Goal: Information Seeking & Learning: Learn about a topic

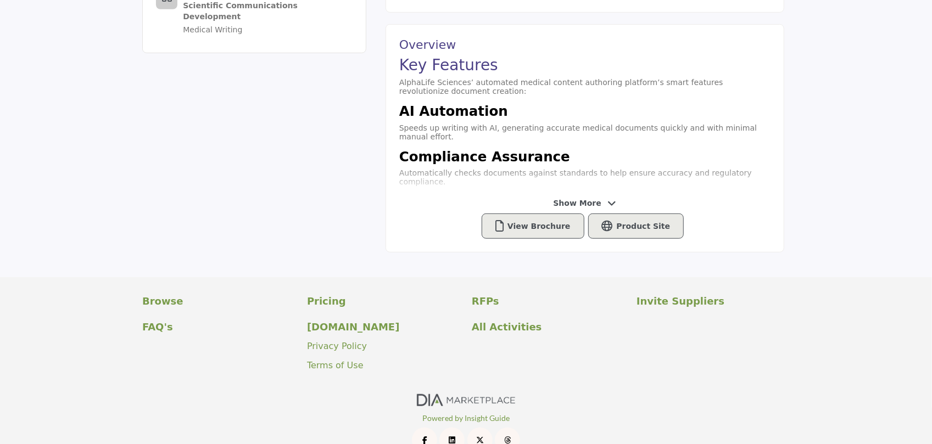
scroll to position [439, 0]
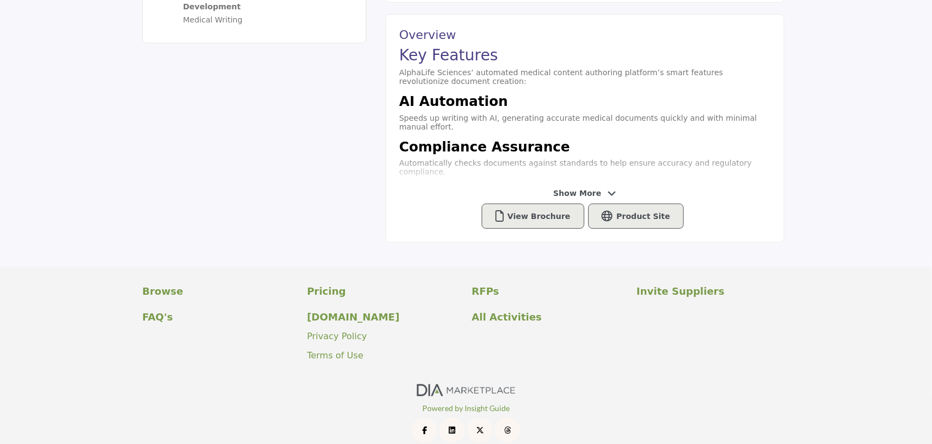
click at [601, 194] on span "Show More" at bounding box center [584, 194] width 63 height 12
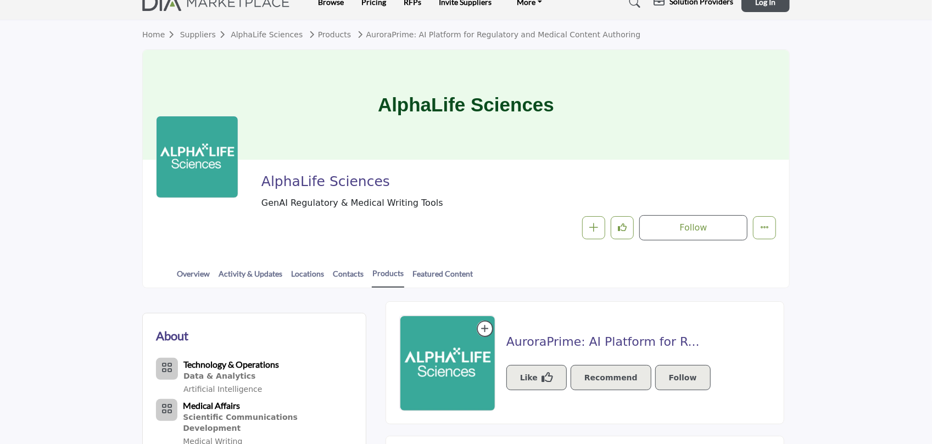
scroll to position [1, 0]
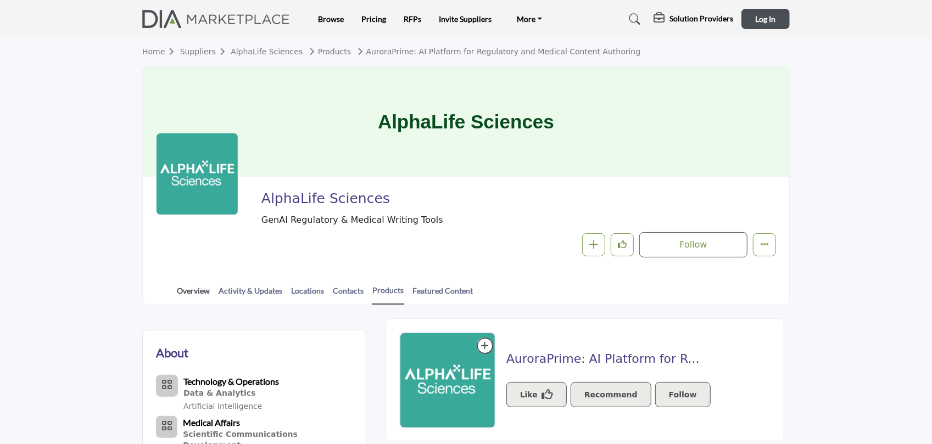
click at [184, 295] on link "Overview" at bounding box center [193, 294] width 34 height 19
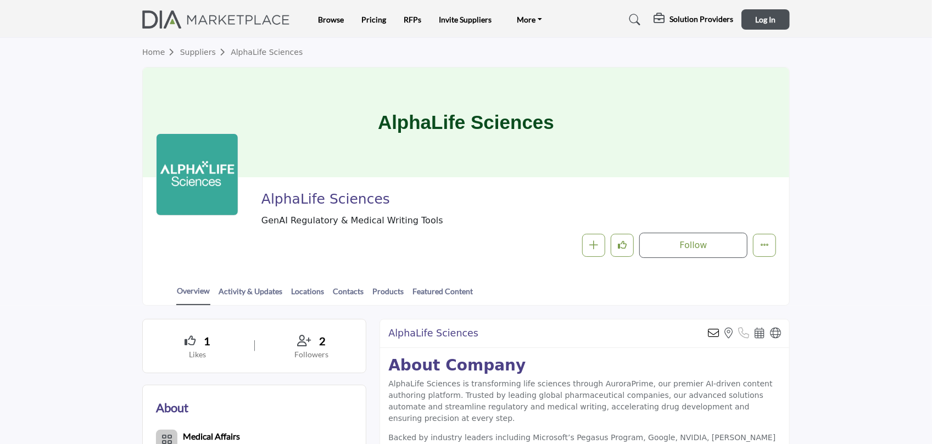
scroll to position [165, 0]
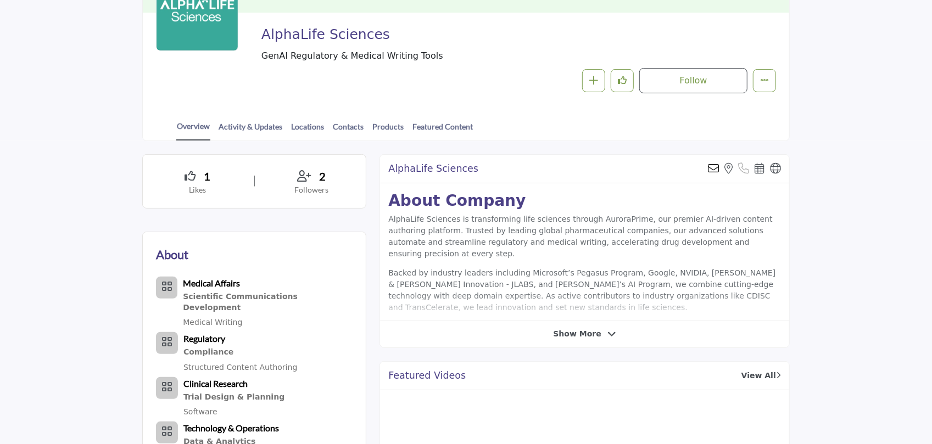
click at [607, 333] on icon at bounding box center [611, 334] width 9 height 10
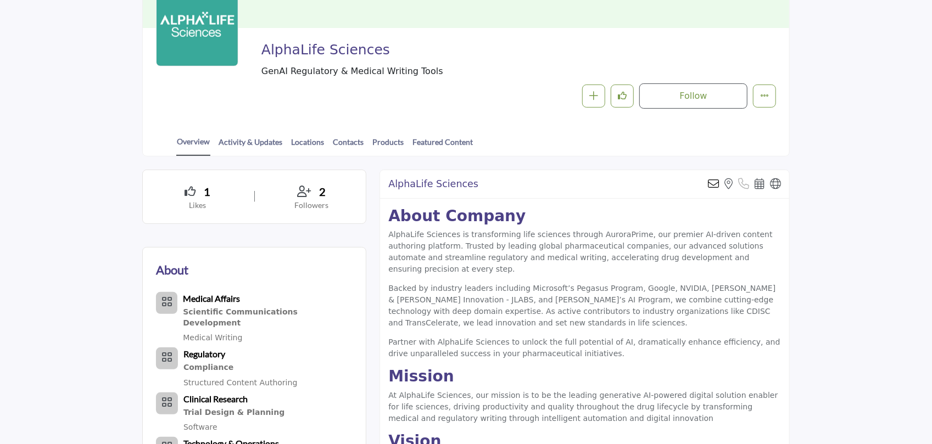
scroll to position [138, 0]
